Goal: Find specific page/section: Find specific page/section

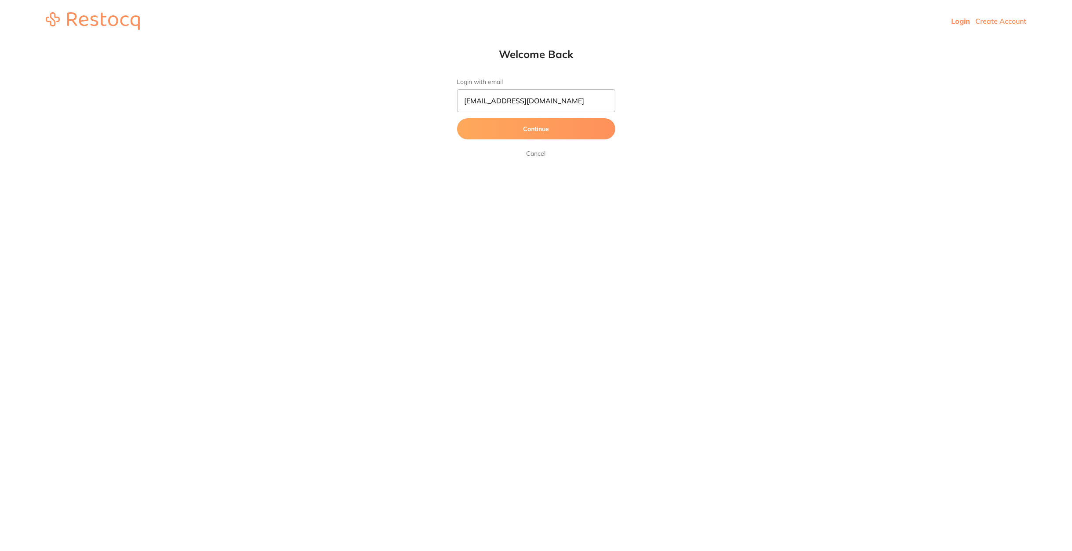
click at [545, 125] on button "Continue" at bounding box center [536, 128] width 158 height 21
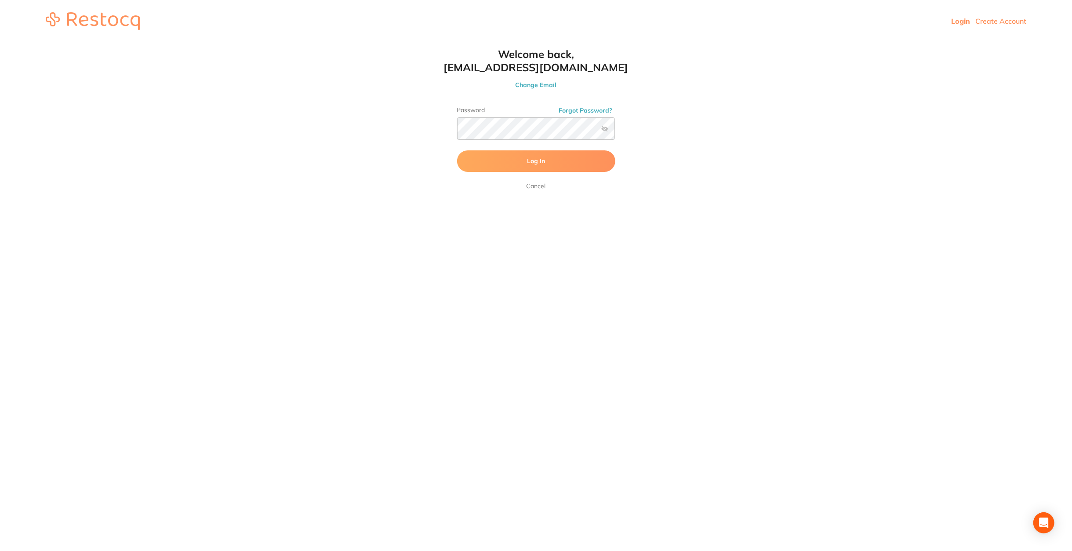
click at [547, 156] on button "Log In" at bounding box center [536, 160] width 158 height 21
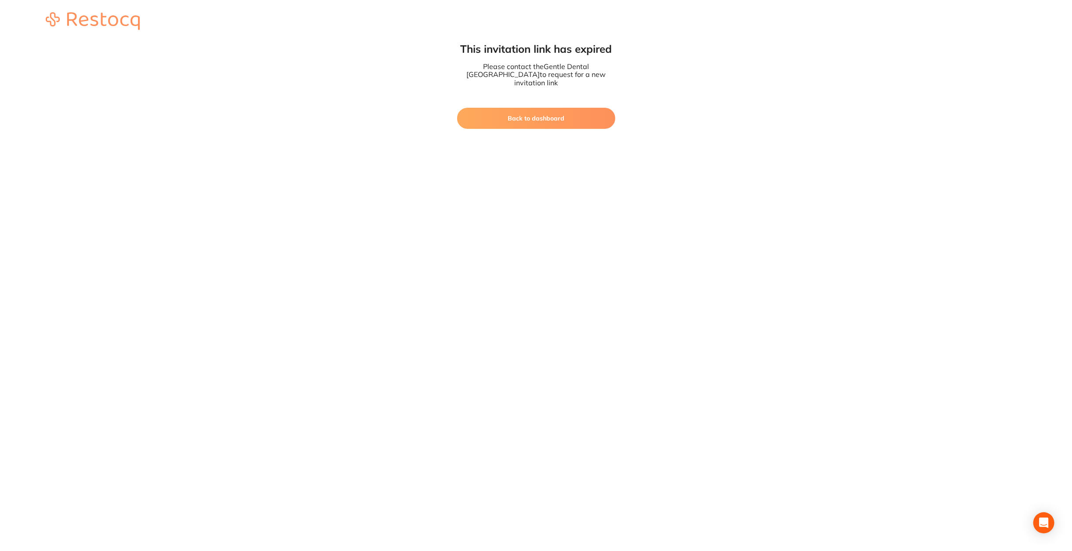
click at [569, 109] on button "Back to dashboard" at bounding box center [536, 118] width 158 height 21
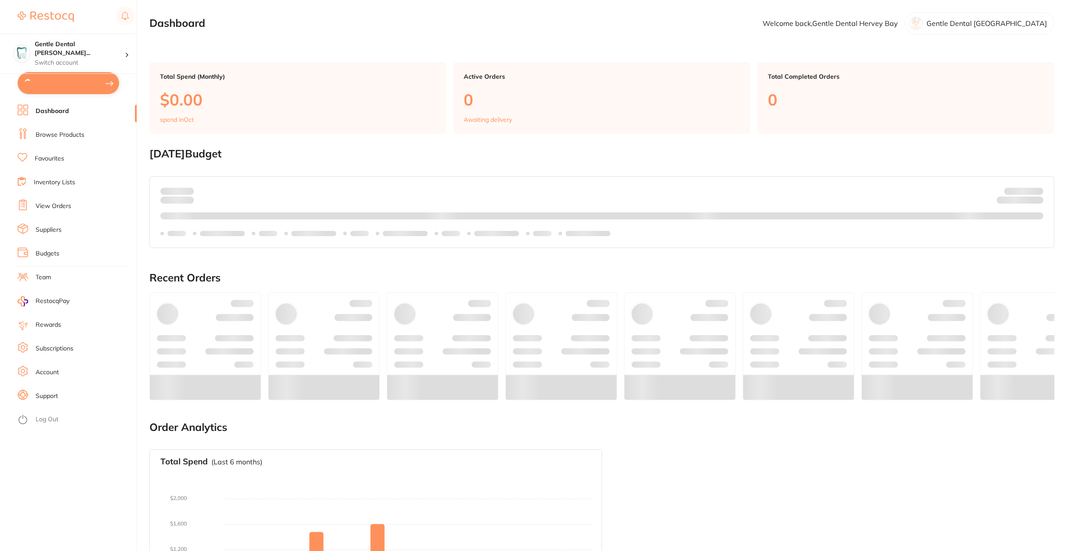
checkbox input "true"
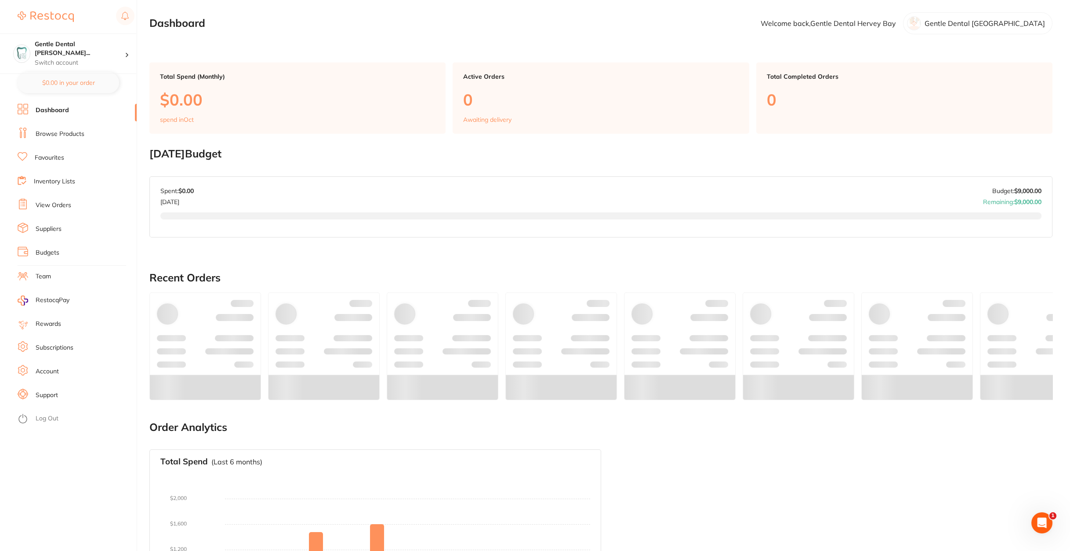
click at [59, 134] on link "Browse Products" at bounding box center [60, 134] width 49 height 9
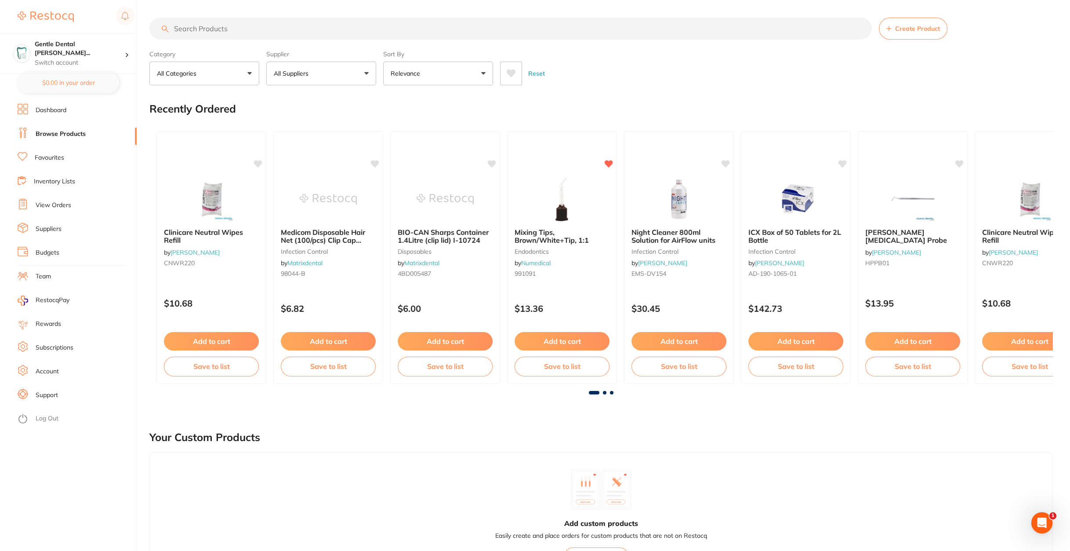
click at [242, 28] on input "search" at bounding box center [510, 29] width 722 height 22
click at [240, 29] on input "search" at bounding box center [510, 29] width 722 height 22
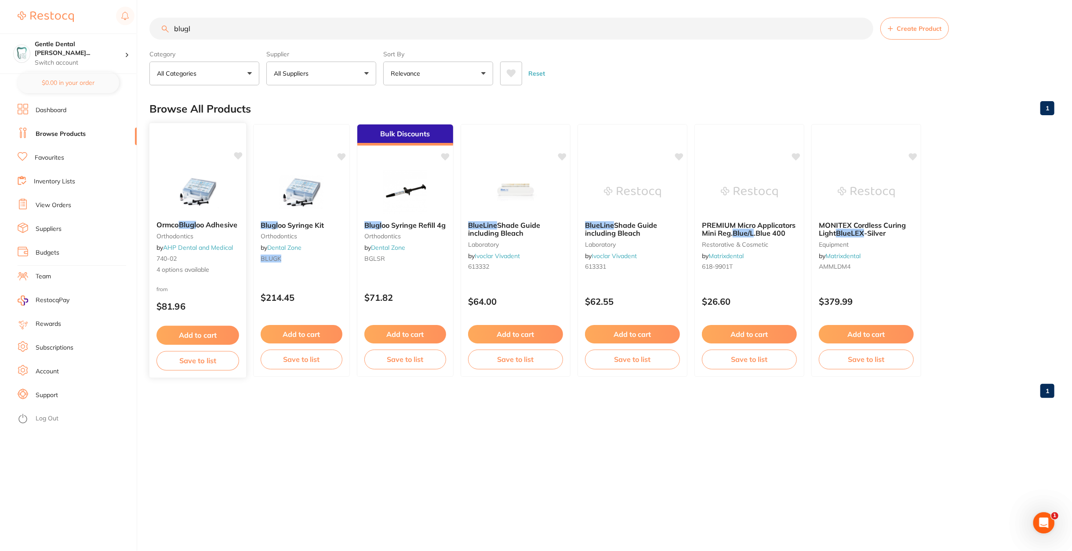
type input "blugl"
click at [207, 224] on span "oo Adhesive" at bounding box center [216, 224] width 41 height 9
